Goal: Task Accomplishment & Management: Manage account settings

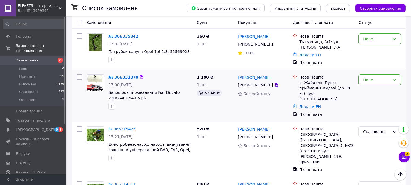
scroll to position [183, 0]
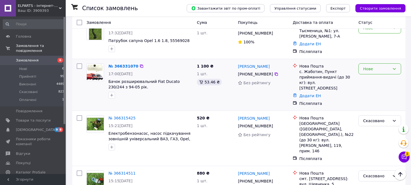
click at [379, 71] on div "Нове" at bounding box center [376, 69] width 27 height 6
click at [377, 81] on li "Прийнято" at bounding box center [380, 81] width 42 height 10
click at [312, 93] on link "Додати ЕН" at bounding box center [311, 95] width 22 height 4
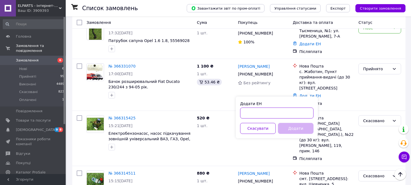
click at [294, 118] on input "Додати ЕН" at bounding box center [276, 112] width 73 height 11
paste input "20451269229796"
type input "20451269229796"
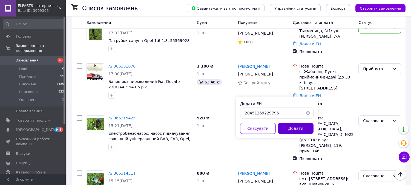
click at [296, 125] on button "Додати" at bounding box center [296, 128] width 36 height 11
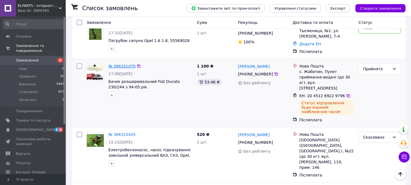
click at [115, 67] on link "№ 366331070" at bounding box center [122, 66] width 27 height 4
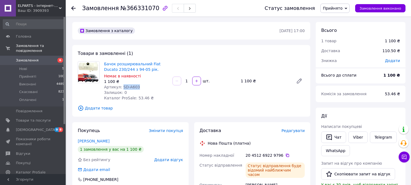
drag, startPoint x: 139, startPoint y: 86, endPoint x: 121, endPoint y: 86, distance: 18.4
click at [121, 86] on div "Артикул: SD-A603" at bounding box center [136, 86] width 64 height 5
copy span "SD-A603"
click at [36, 58] on span "Замовлення" at bounding box center [33, 60] width 35 height 5
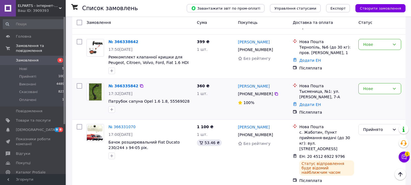
scroll to position [122, 0]
click at [374, 89] on div "Нове" at bounding box center [376, 89] width 27 height 6
click at [367, 103] on li "Прийнято" at bounding box center [380, 101] width 42 height 10
click at [313, 106] on link "Додати ЕН" at bounding box center [311, 105] width 22 height 4
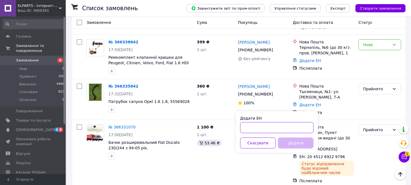
click at [285, 126] on input "Додати ЕН" at bounding box center [276, 127] width 73 height 11
paste input "20451269230455"
type input "20451269230455"
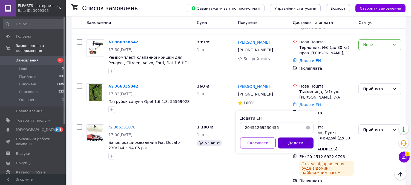
click at [295, 141] on button "Додати" at bounding box center [296, 142] width 36 height 11
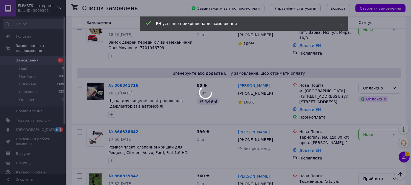
scroll to position [61, 0]
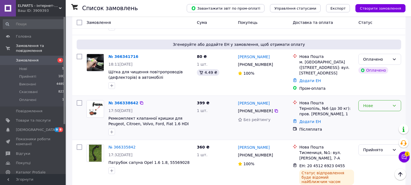
click at [370, 107] on div "Нове" at bounding box center [376, 106] width 27 height 6
drag, startPoint x: 369, startPoint y: 117, endPoint x: 266, endPoint y: 100, distance: 104.5
click at [369, 117] on li "Прийнято" at bounding box center [380, 118] width 42 height 10
click at [312, 121] on link "Додати ЕН" at bounding box center [311, 121] width 22 height 4
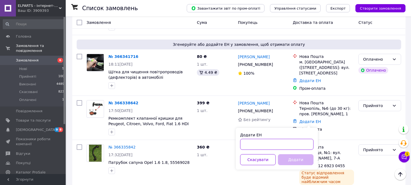
click at [279, 147] on input "Додати ЕН" at bounding box center [276, 144] width 73 height 11
paste input "20451269230609"
type input "20451269230609"
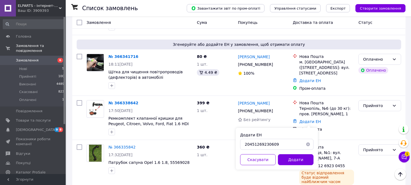
click at [291, 160] on button "Додати" at bounding box center [296, 159] width 36 height 11
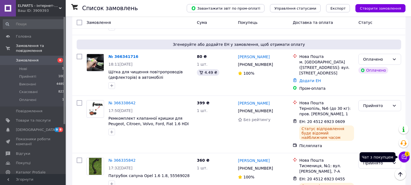
click at [408, 157] on button "Чат з покупцем 1" at bounding box center [404, 156] width 11 height 11
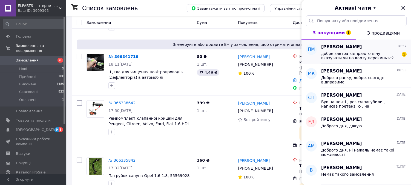
click at [360, 53] on span "добре завтра відправлю ціну вказувати чи на карту перекиньте?" at bounding box center [360, 55] width 78 height 9
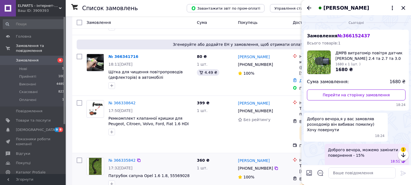
scroll to position [98, 0]
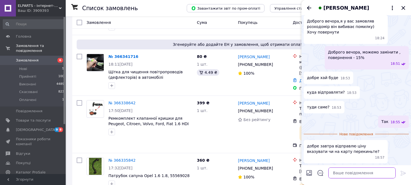
click at [345, 171] on textarea at bounding box center [362, 172] width 67 height 11
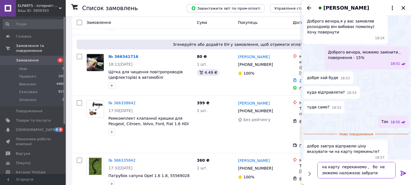
type textarea "на карту перекинемо , бо не змжемо наложкою забрати"
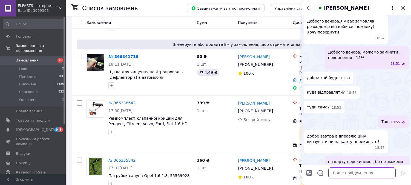
scroll to position [113, 0]
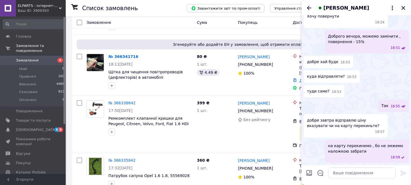
click at [405, 8] on icon "Закрити" at bounding box center [404, 8] width 4 height 4
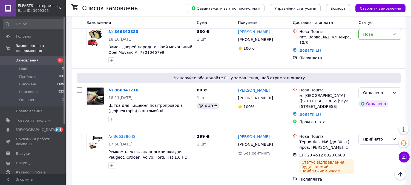
scroll to position [0, 0]
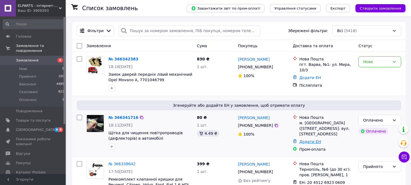
click at [308, 143] on link "Додати ЕН" at bounding box center [311, 141] width 22 height 4
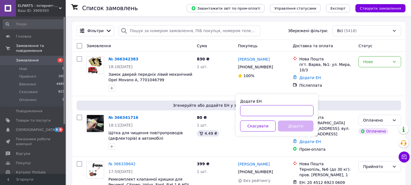
click at [294, 111] on input "Додати ЕН" at bounding box center [276, 110] width 73 height 11
paste input "20451269231000"
type input "20451269231000"
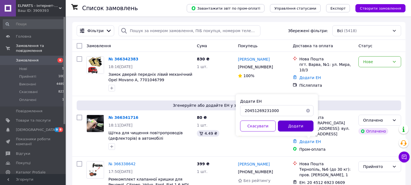
click at [297, 124] on button "Додати" at bounding box center [296, 125] width 36 height 11
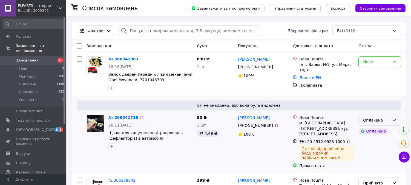
click at [378, 122] on div "Оплачено" at bounding box center [376, 120] width 27 height 6
click at [372, 132] on li "Прийнято" at bounding box center [380, 132] width 42 height 10
click at [303, 75] on link "Додати ЕН" at bounding box center [311, 77] width 22 height 4
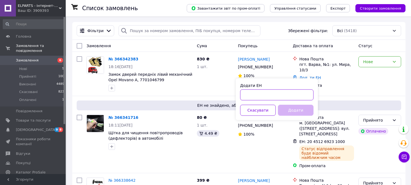
click at [295, 94] on input "Додати ЕН" at bounding box center [276, 94] width 73 height 11
paste input "20451269231254"
type input "20451269231254"
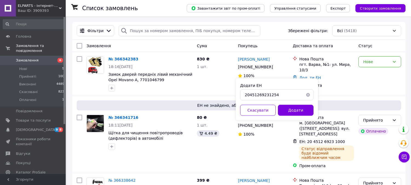
click at [296, 110] on button "Додати" at bounding box center [296, 110] width 36 height 11
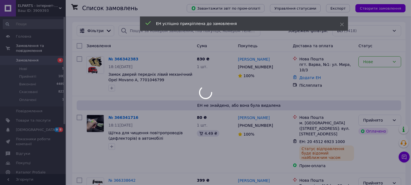
click at [375, 61] on div at bounding box center [205, 92] width 411 height 185
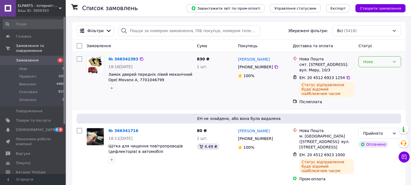
click at [376, 62] on div "Нове" at bounding box center [376, 62] width 27 height 6
click at [376, 75] on li "Прийнято" at bounding box center [380, 74] width 42 height 10
click at [346, 77] on icon at bounding box center [348, 77] width 4 height 4
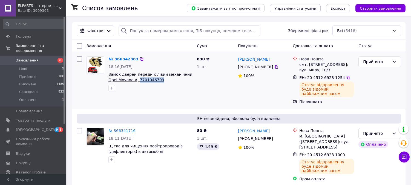
drag, startPoint x: 151, startPoint y: 80, endPoint x: 127, endPoint y: 79, distance: 23.6
click at [127, 79] on span "Замок дверей передніх лівий механічний Opel Movano A, 7701046799" at bounding box center [151, 77] width 84 height 11
copy span "7701046799"
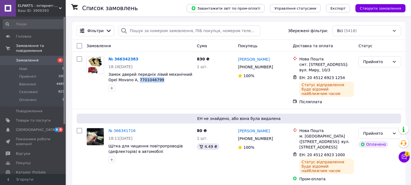
click at [36, 58] on span "Замовлення" at bounding box center [27, 60] width 23 height 5
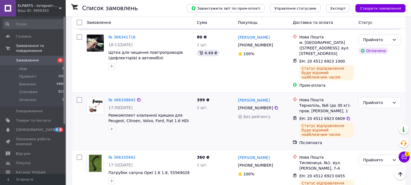
scroll to position [91, 0]
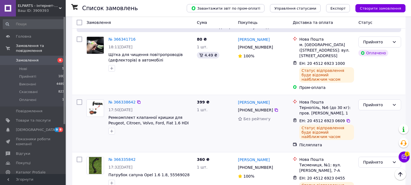
click at [92, 102] on img at bounding box center [95, 108] width 17 height 14
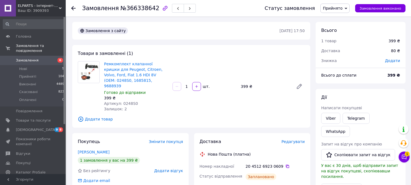
click at [90, 74] on img at bounding box center [88, 71] width 21 height 17
click at [112, 70] on link "Ремкомплект клапанної кришки для Peugeot, Citroen, Volvo, Ford, Fiat 1.6 HDI 8V…" at bounding box center [133, 75] width 59 height 26
click at [27, 58] on span "Замовлення" at bounding box center [27, 60] width 23 height 5
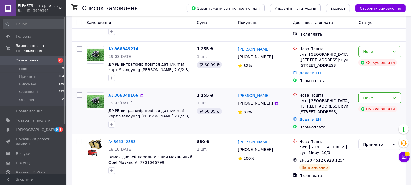
scroll to position [61, 0]
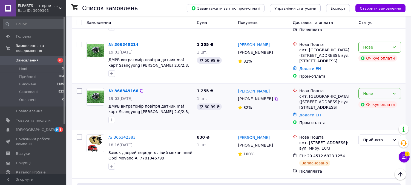
click at [379, 90] on div "Нове" at bounding box center [376, 93] width 27 height 6
click at [371, 119] on li "Скасовано" at bounding box center [380, 121] width 42 height 10
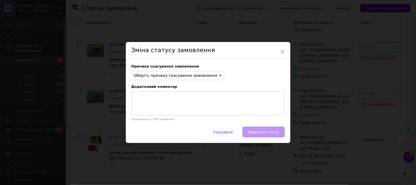
click at [181, 75] on span "Оберіть причину скасування замовлення" at bounding box center [176, 75] width 84 height 4
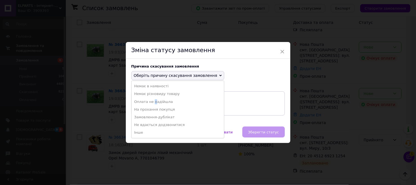
click at [152, 103] on li "Оплата не надійшла" at bounding box center [178, 102] width 93 height 8
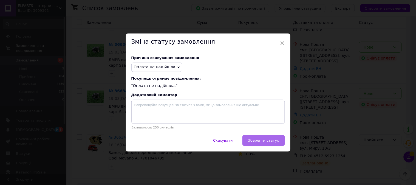
click at [266, 140] on span "Зберегти статус" at bounding box center [263, 140] width 31 height 4
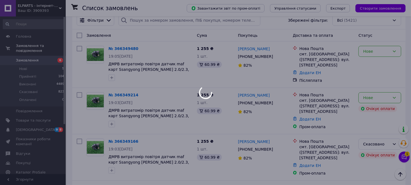
scroll to position [0, 0]
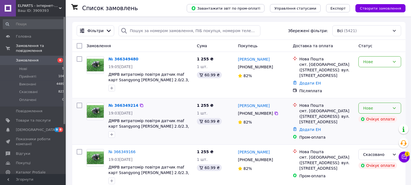
click at [377, 106] on div "Нове" at bounding box center [376, 108] width 27 height 6
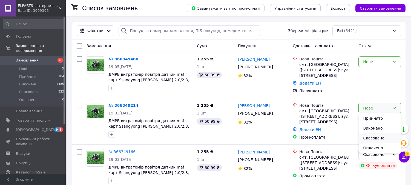
click at [376, 135] on li "Скасовано" at bounding box center [380, 138] width 42 height 10
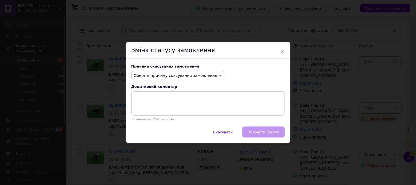
click at [201, 78] on span "Оберіть причину скасування замовлення" at bounding box center [177, 75] width 93 height 9
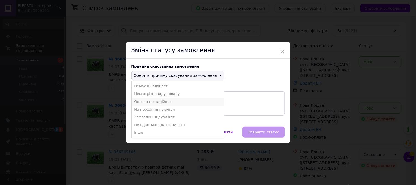
click at [153, 103] on li "Оплата не надійшла" at bounding box center [178, 102] width 93 height 8
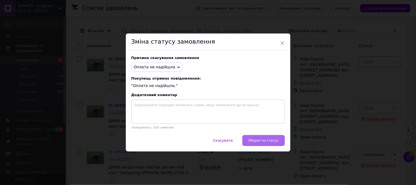
click at [267, 145] on button "Зберегти статус" at bounding box center [263, 140] width 42 height 11
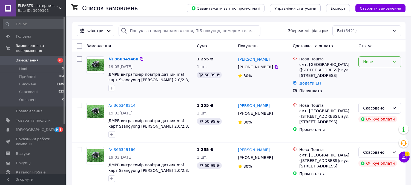
click at [374, 62] on div "Нове" at bounding box center [376, 62] width 27 height 6
click at [369, 73] on li "Прийнято" at bounding box center [380, 74] width 42 height 10
click at [274, 67] on icon at bounding box center [276, 67] width 4 height 4
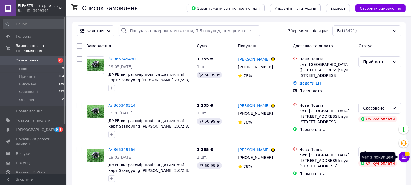
click at [404, 156] on icon at bounding box center [404, 156] width 5 height 5
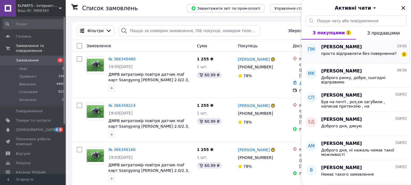
click at [365, 57] on div "просто відправляти без повернення?" at bounding box center [359, 55] width 76 height 8
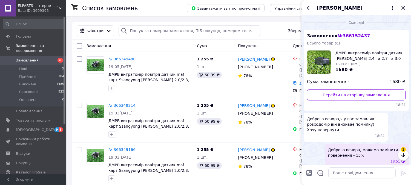
scroll to position [138, 0]
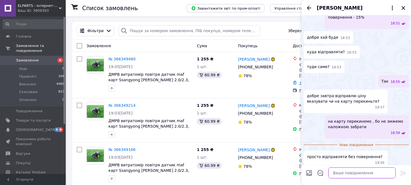
click at [343, 173] on textarea at bounding box center [362, 172] width 67 height 11
type textarea "т"
type textarea "так"
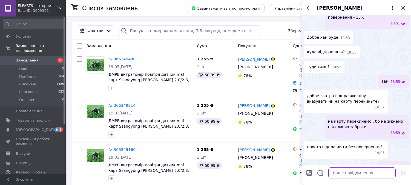
scroll to position [143, 0]
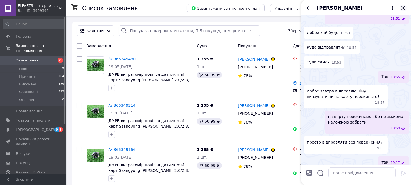
click at [405, 7] on icon "Закрити" at bounding box center [403, 8] width 7 height 7
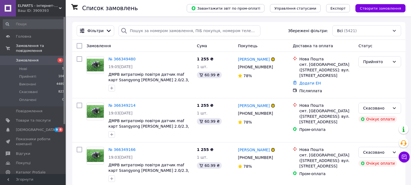
click at [31, 127] on span "[DEMOGRAPHIC_DATA]" at bounding box center [36, 129] width 41 height 5
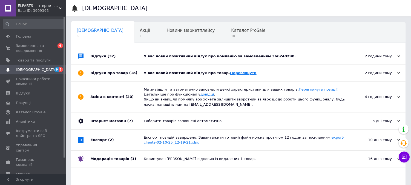
click at [230, 73] on link "Переглянути" at bounding box center [243, 73] width 27 height 4
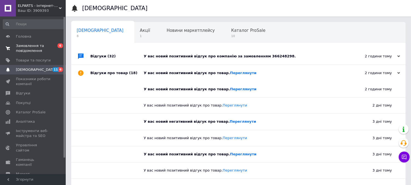
click at [30, 45] on span "Замовлення та повідомлення" at bounding box center [33, 48] width 35 height 10
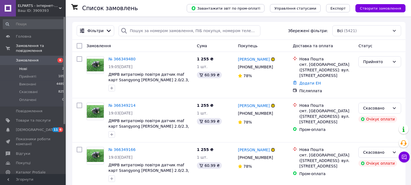
click at [34, 65] on li "Нові 2" at bounding box center [33, 69] width 67 height 8
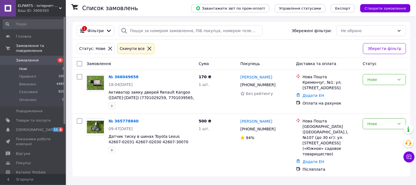
click at [29, 58] on span "Замовлення" at bounding box center [27, 60] width 23 height 5
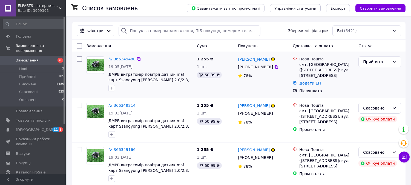
click at [316, 81] on link "Додати ЕН" at bounding box center [311, 83] width 22 height 4
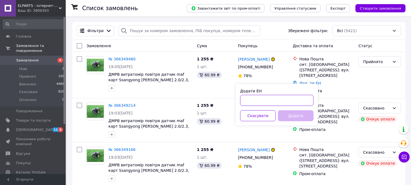
click at [289, 103] on input "Додати ЕН" at bounding box center [276, 100] width 73 height 11
paste input "+380969404896"
type input "+380969404896"
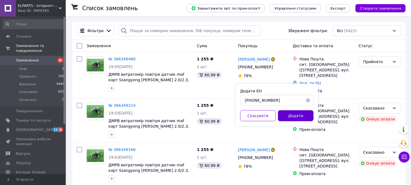
click at [293, 116] on button "Додати" at bounding box center [296, 115] width 36 height 11
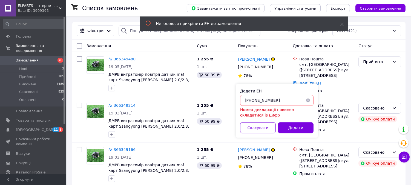
click at [308, 100] on button "button" at bounding box center [308, 100] width 11 height 11
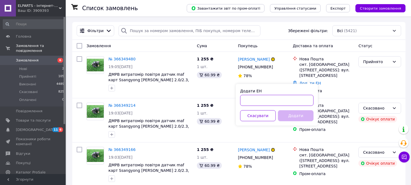
click at [271, 101] on input "Додати ЕН" at bounding box center [276, 100] width 73 height 11
paste input "20451269237288"
type input "20451269237288"
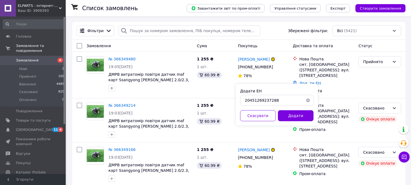
click at [294, 113] on button "Додати" at bounding box center [296, 115] width 36 height 11
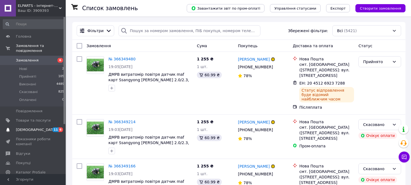
click at [25, 127] on span "[DEMOGRAPHIC_DATA]" at bounding box center [36, 129] width 41 height 5
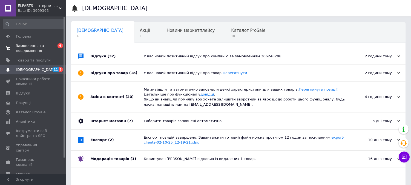
click at [29, 48] on span "Замовлення та повідомлення" at bounding box center [33, 48] width 35 height 10
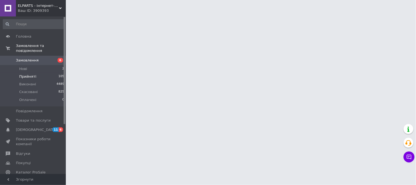
click at [37, 73] on li "Прийняті 105" at bounding box center [33, 77] width 67 height 8
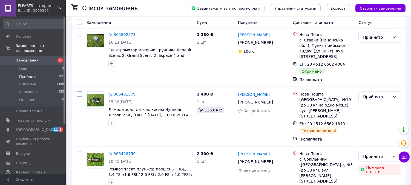
scroll to position [5323, 0]
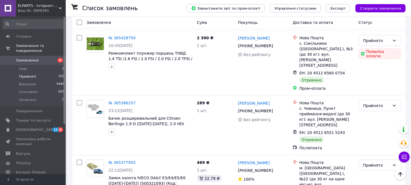
click at [378, 83] on li "Виконано" at bounding box center [380, 81] width 42 height 10
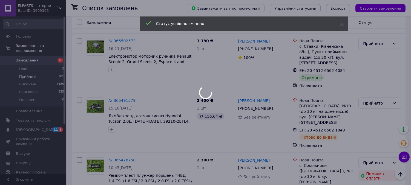
scroll to position [5171, 0]
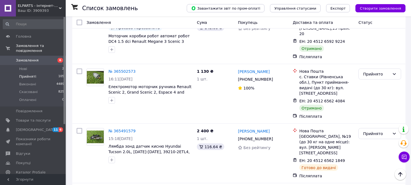
drag, startPoint x: 375, startPoint y: 86, endPoint x: 372, endPoint y: 81, distance: 5.3
click at [375, 86] on li "Виконано" at bounding box center [380, 87] width 42 height 10
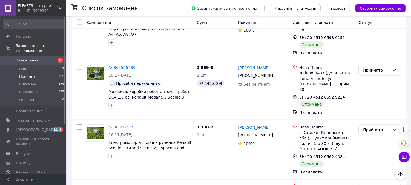
scroll to position [5110, 0]
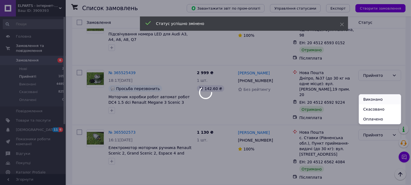
click at [375, 101] on li "Виконано" at bounding box center [380, 99] width 42 height 10
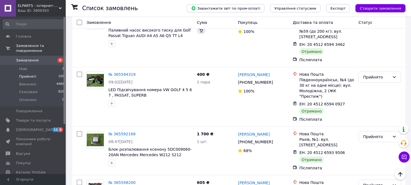
scroll to position [5049, 0]
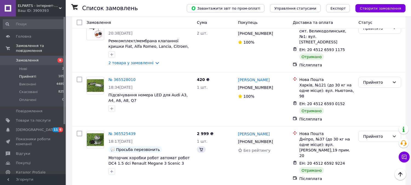
click at [375, 105] on li "Виконано" at bounding box center [380, 106] width 42 height 10
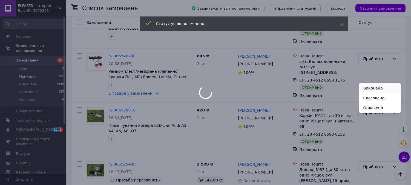
click at [377, 88] on li "Виконано" at bounding box center [380, 88] width 42 height 10
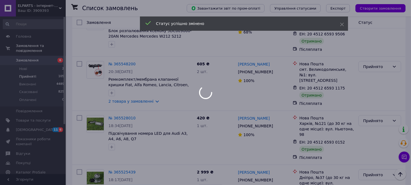
scroll to position [4958, 0]
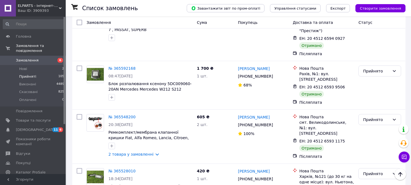
click at [374, 95] on li "Виконано" at bounding box center [380, 95] width 42 height 10
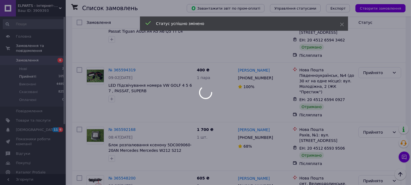
click at [377, 91] on div at bounding box center [205, 92] width 411 height 185
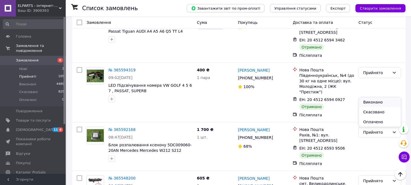
click at [376, 102] on li "Виконано" at bounding box center [380, 102] width 42 height 10
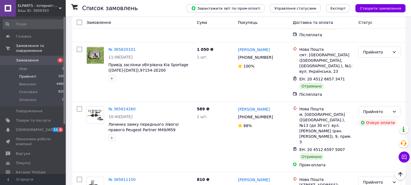
scroll to position [4836, 0]
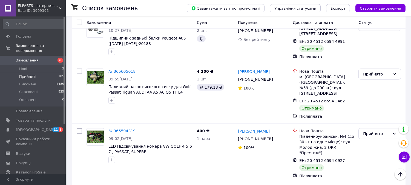
click at [379, 107] on li "Виконано" at bounding box center [380, 109] width 42 height 10
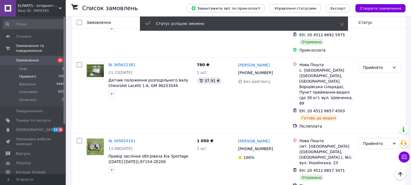
scroll to position [4745, 0]
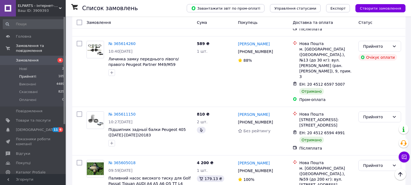
click at [374, 84] on li "Виконано" at bounding box center [380, 87] width 42 height 10
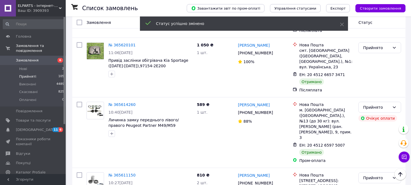
scroll to position [4684, 0]
click at [376, 93] on li "Виконано" at bounding box center [380, 94] width 42 height 10
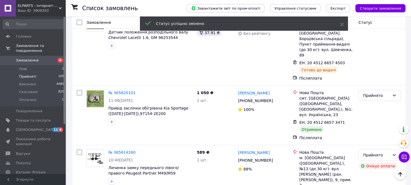
scroll to position [4623, 0]
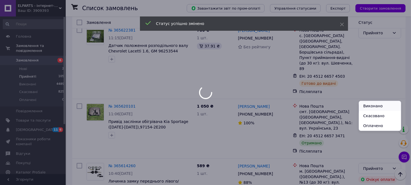
click at [375, 107] on li "Виконано" at bounding box center [380, 106] width 42 height 10
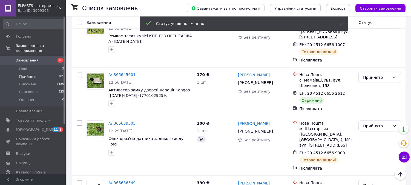
scroll to position [4562, 0]
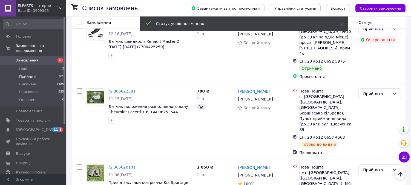
click at [378, 113] on li "Виконано" at bounding box center [380, 115] width 42 height 10
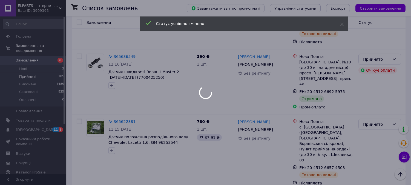
scroll to position [4501, 0]
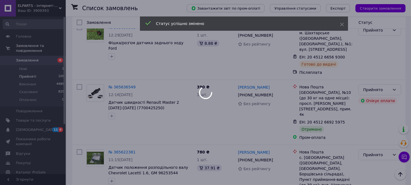
click at [374, 119] on div at bounding box center [205, 92] width 411 height 185
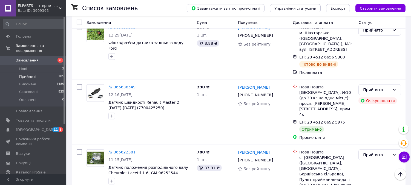
click at [373, 130] on li "Виконано" at bounding box center [380, 131] width 42 height 10
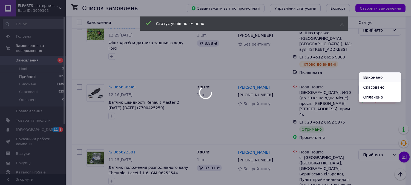
click at [378, 77] on li "Виконано" at bounding box center [380, 77] width 42 height 10
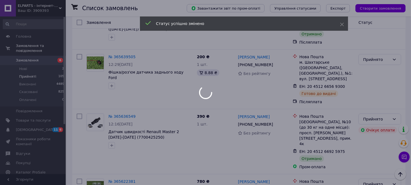
scroll to position [4440, 0]
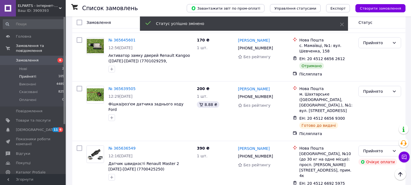
click at [376, 87] on li "Виконано" at bounding box center [380, 84] width 42 height 10
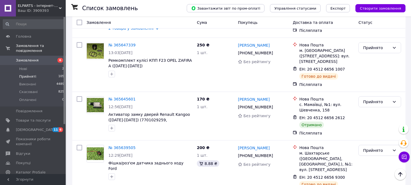
scroll to position [4379, 0]
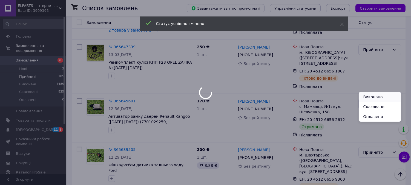
click at [374, 96] on li "Виконано" at bounding box center [380, 97] width 42 height 10
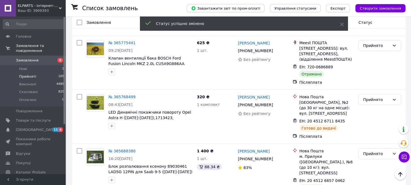
scroll to position [4318, 0]
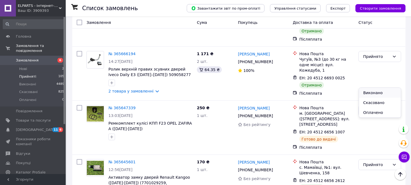
click at [380, 91] on li "Виконано" at bounding box center [380, 93] width 42 height 10
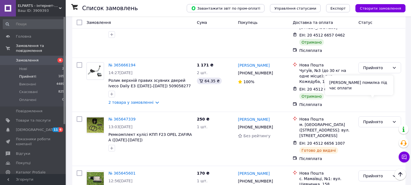
scroll to position [4257, 0]
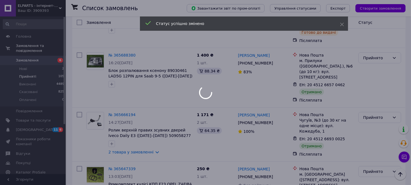
click at [379, 88] on div at bounding box center [205, 92] width 411 height 185
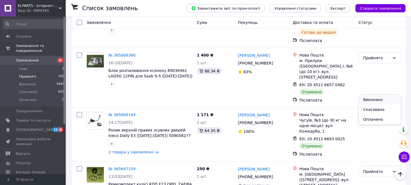
click at [379, 98] on li "Виконано" at bounding box center [380, 100] width 42 height 10
drag, startPoint x: 375, startPoint y: 97, endPoint x: 374, endPoint y: 93, distance: 4.3
click at [375, 98] on li "Виконано" at bounding box center [380, 100] width 42 height 10
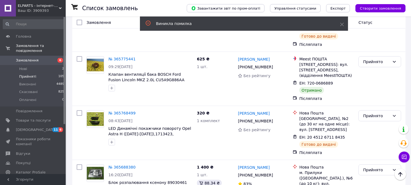
scroll to position [4135, 0]
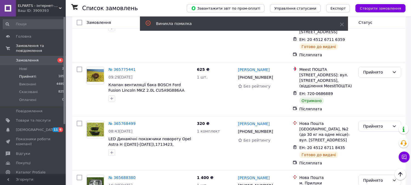
click at [377, 96] on li "Виконано" at bounding box center [380, 97] width 42 height 10
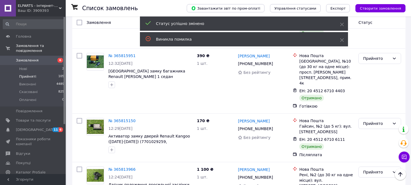
scroll to position [4013, 0]
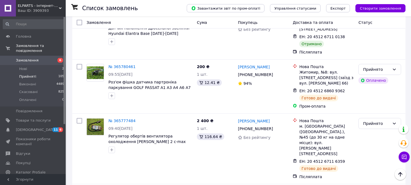
click at [378, 110] on li "Виконано" at bounding box center [380, 111] width 42 height 10
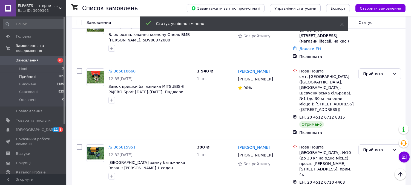
scroll to position [3923, 0]
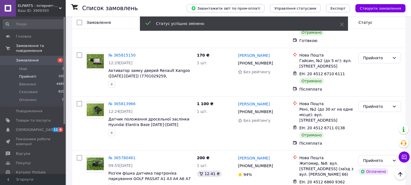
click at [385, 97] on li "Виконано" at bounding box center [380, 96] width 42 height 10
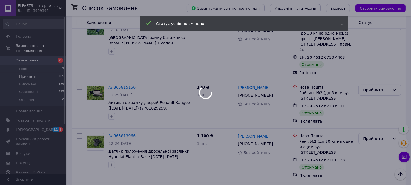
scroll to position [3862, 0]
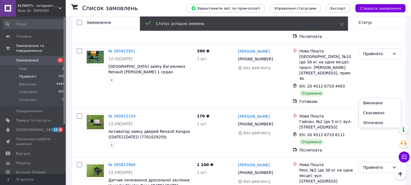
click at [379, 105] on li "Виконано" at bounding box center [380, 103] width 42 height 10
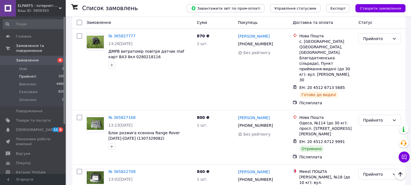
scroll to position [3770, 0]
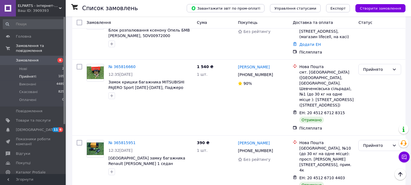
click at [376, 91] on li "Виконано" at bounding box center [380, 92] width 42 height 10
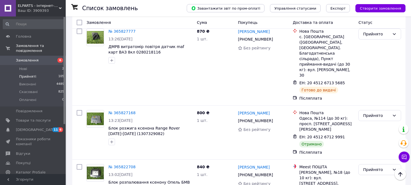
scroll to position [3588, 0]
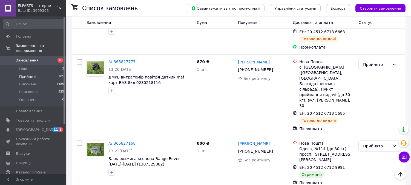
click at [376, 116] on li "Виконано" at bounding box center [380, 117] width 42 height 10
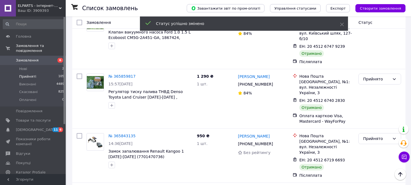
scroll to position [3557, 0]
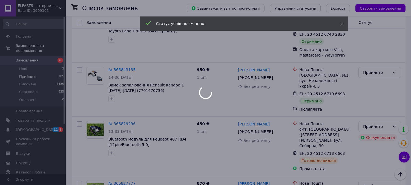
scroll to position [3466, 0]
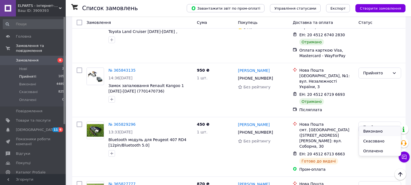
click at [378, 132] on li "Виконано" at bounding box center [380, 131] width 42 height 10
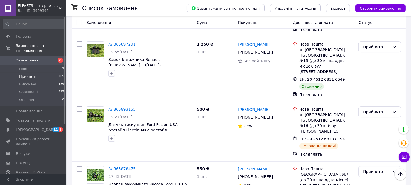
scroll to position [3405, 0]
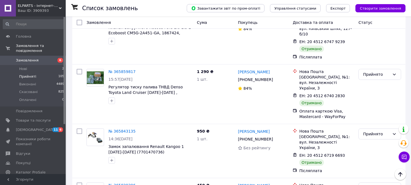
drag, startPoint x: 190, startPoint y: 129, endPoint x: 167, endPoint y: 129, distance: 23.0
copy span "MR503021"
click at [377, 122] on li "Виконано" at bounding box center [380, 121] width 42 height 10
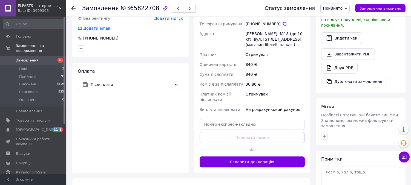
scroll to position [152, 0]
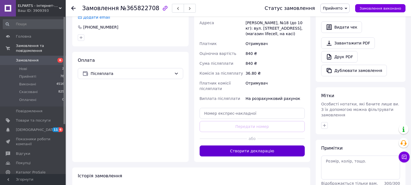
click at [267, 151] on button "Створити декларацію" at bounding box center [253, 150] width 106 height 11
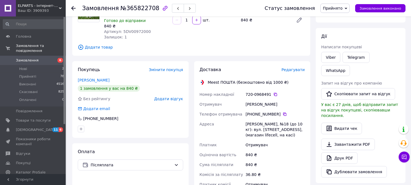
scroll to position [0, 0]
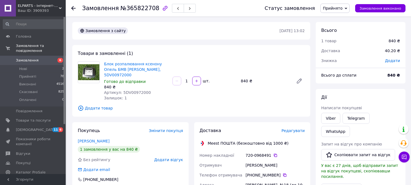
click at [32, 58] on span "Замовлення" at bounding box center [27, 60] width 23 height 5
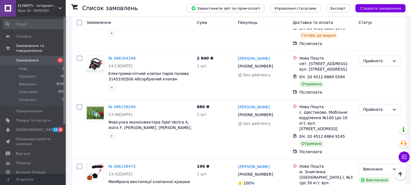
scroll to position [2010, 0]
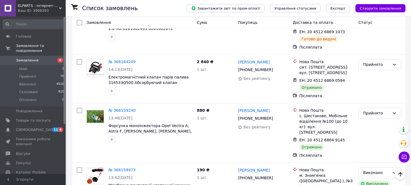
click at [375, 96] on li "Виконано" at bounding box center [380, 98] width 42 height 10
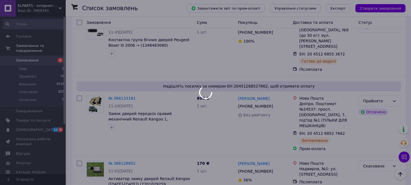
scroll to position [2467, 0]
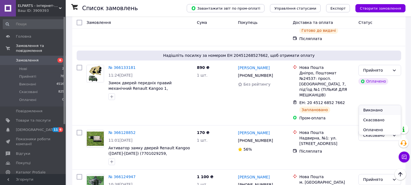
click at [376, 109] on li "Виконано" at bounding box center [380, 110] width 42 height 10
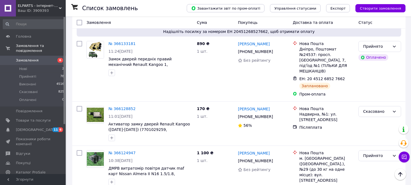
scroll to position [2619, 0]
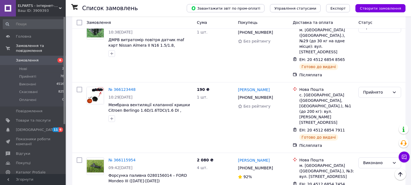
click at [380, 70] on li "Виконано" at bounding box center [380, 71] width 42 height 10
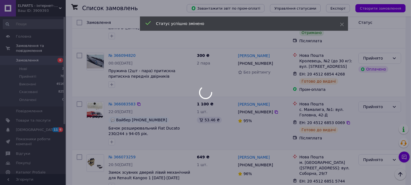
scroll to position [2893, 0]
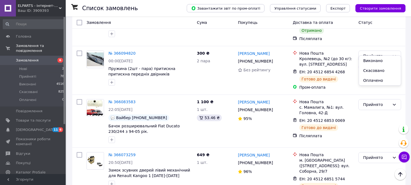
click at [376, 61] on li "Виконано" at bounding box center [380, 61] width 42 height 10
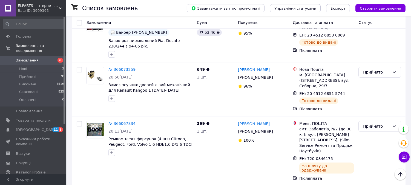
scroll to position [3121, 0]
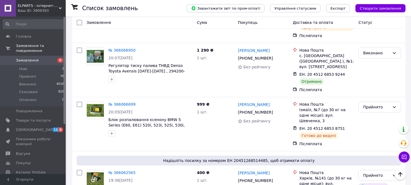
click at [379, 42] on li "Виконано" at bounding box center [380, 44] width 42 height 10
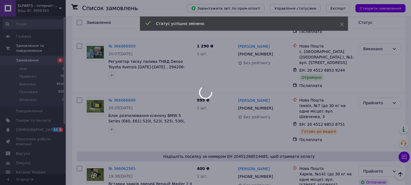
scroll to position [3181, 0]
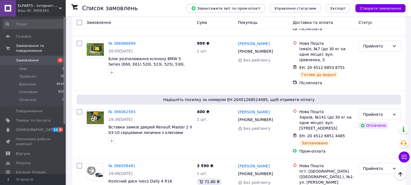
click at [379, 81] on li "Виконано" at bounding box center [380, 81] width 42 height 10
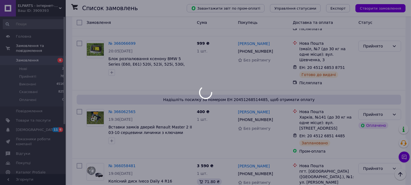
scroll to position [3212, 0]
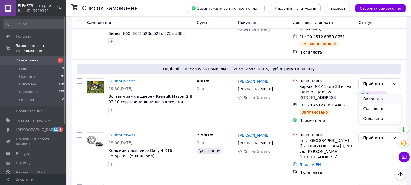
click at [373, 98] on li "Виконано" at bounding box center [380, 99] width 42 height 10
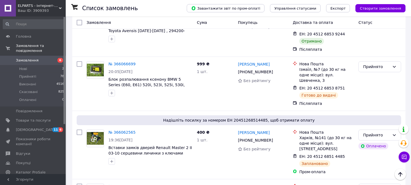
scroll to position [3303, 0]
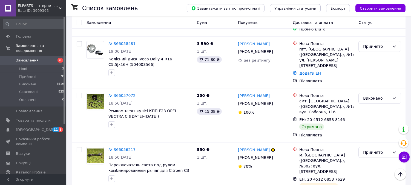
click at [373, 99] on li "Виконано" at bounding box center [380, 100] width 42 height 10
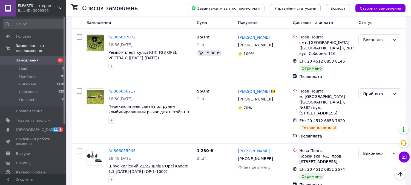
scroll to position [3364, 0]
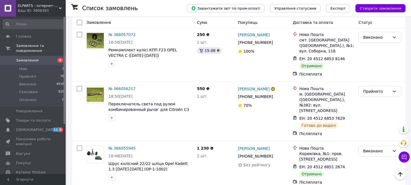
click at [369, 91] on li "Виконано" at bounding box center [380, 93] width 42 height 10
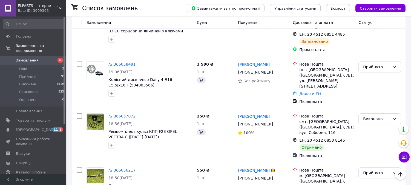
scroll to position [3425, 0]
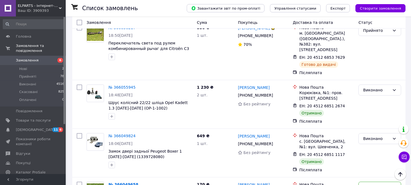
click at [377, 86] on li "Виконано" at bounding box center [380, 86] width 42 height 10
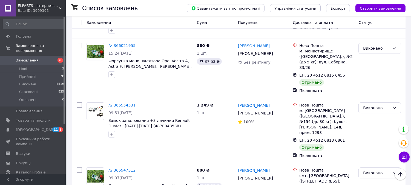
scroll to position [3608, 0]
click at [373, 110] on li "Виконано" at bounding box center [380, 110] width 42 height 10
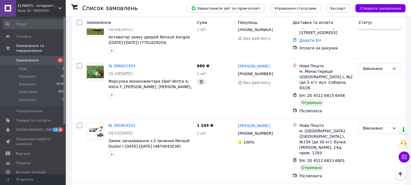
scroll to position [3730, 0]
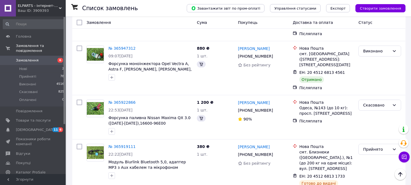
click at [374, 98] on li "Виконано" at bounding box center [380, 96] width 42 height 10
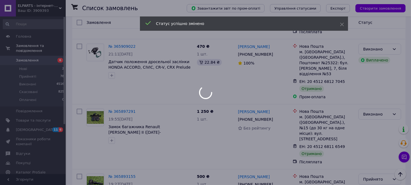
scroll to position [3882, 0]
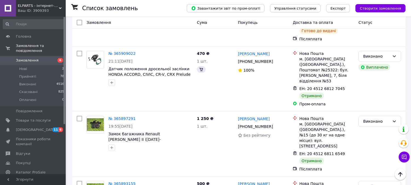
click at [387, 101] on li "Виконано" at bounding box center [380, 100] width 42 height 10
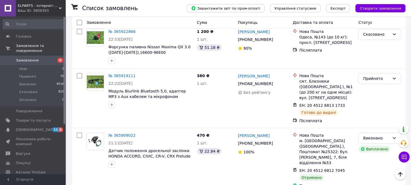
scroll to position [3943, 0]
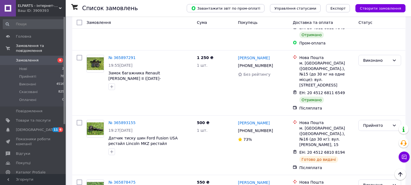
click at [378, 92] on li "Виконано" at bounding box center [380, 94] width 42 height 10
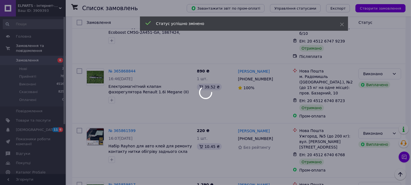
scroll to position [4126, 0]
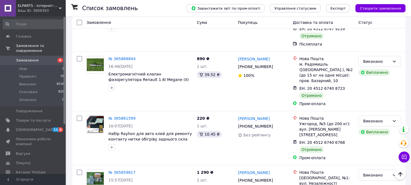
click at [378, 75] on li "Виконано" at bounding box center [380, 78] width 42 height 10
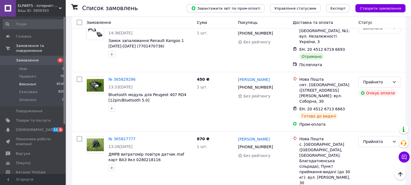
scroll to position [4300, 0]
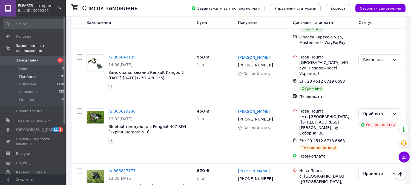
click at [39, 73] on li "Прийняті 78" at bounding box center [33, 77] width 67 height 8
